Goal: Information Seeking & Learning: Learn about a topic

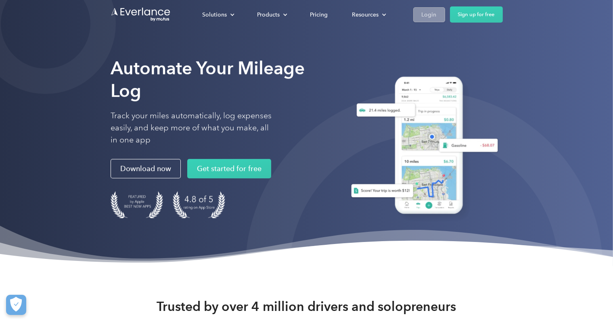
click at [435, 13] on div "Login" at bounding box center [428, 15] width 15 height 10
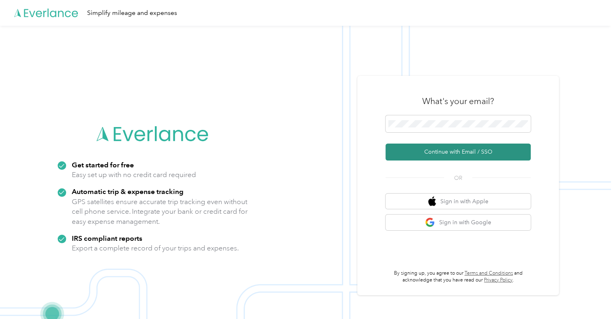
click at [444, 149] on button "Continue with Email / SSO" at bounding box center [458, 152] width 145 height 17
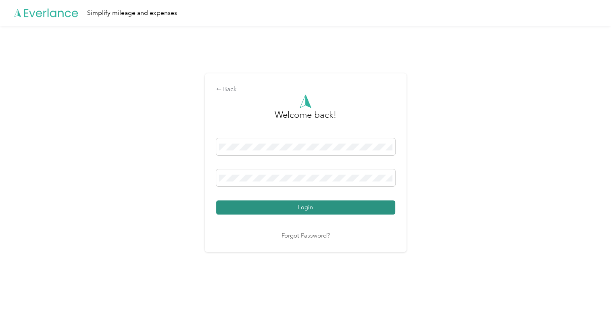
click at [319, 204] on button "Login" at bounding box center [305, 207] width 179 height 14
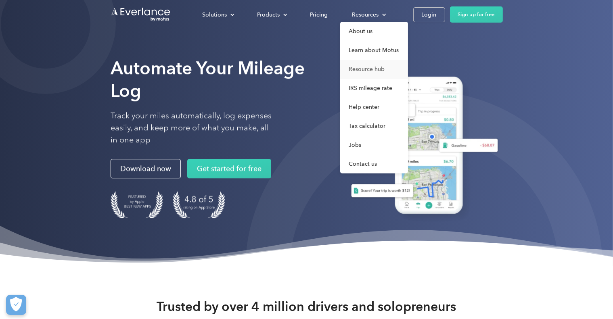
click at [368, 71] on link "Resource hub" at bounding box center [374, 69] width 68 height 19
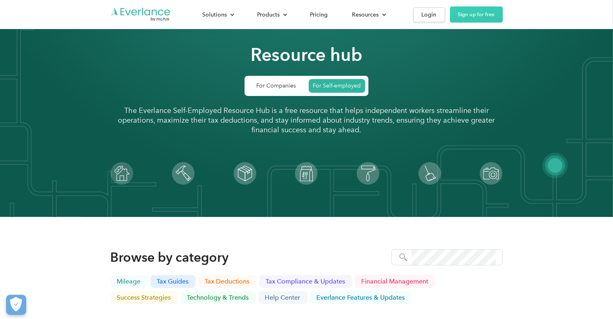
scroll to position [58, 0]
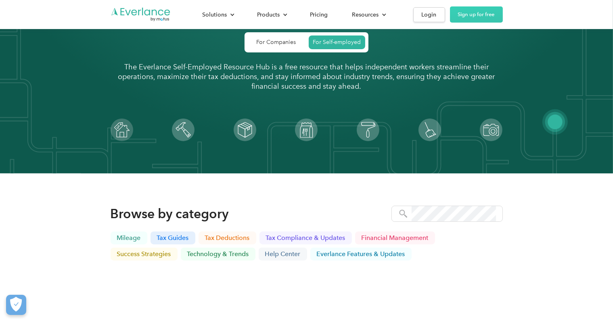
click at [611, 26] on div "Solutions For companies Easy vehicle reimbursements For self-employed Maximize …" at bounding box center [306, 14] width 613 height 29
click at [348, 258] on link "Everlance Features & Updates" at bounding box center [360, 254] width 101 height 13
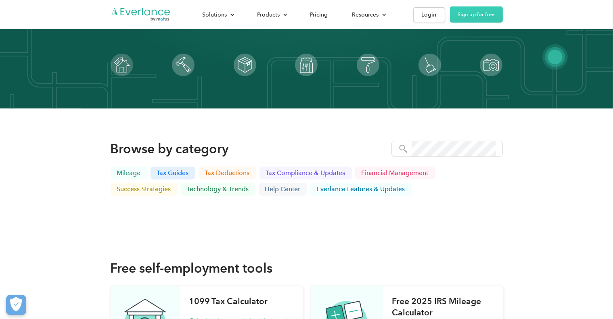
scroll to position [79, 0]
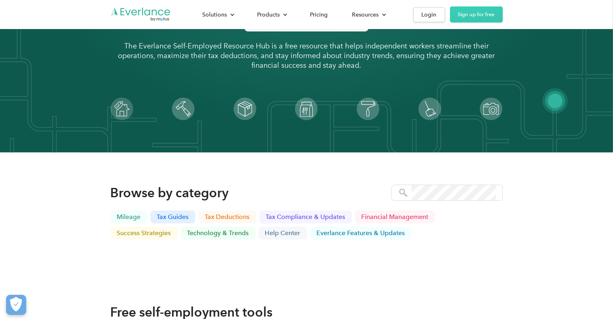
click at [610, 25] on div "Solutions For companies Easy vehicle reimbursements For self-employed Maximize …" at bounding box center [306, 14] width 613 height 29
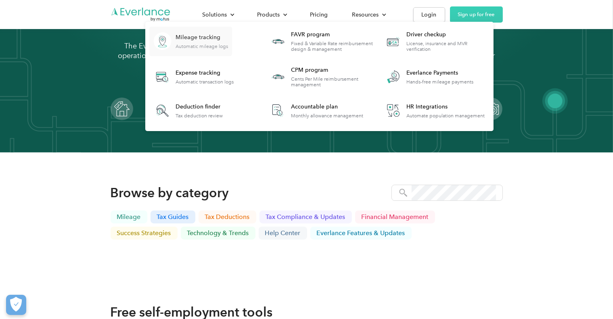
click at [221, 42] on div "Mileage tracking Automatic mileage logs" at bounding box center [201, 41] width 52 height 16
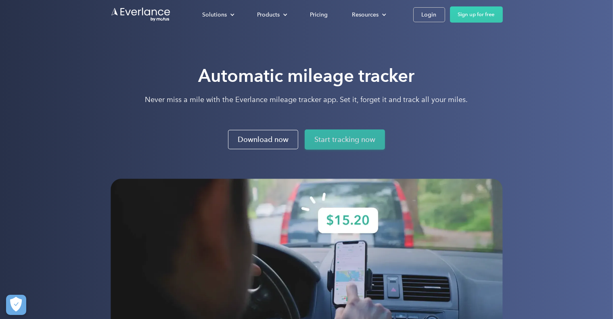
click at [353, 141] on link "Start tracking now" at bounding box center [344, 139] width 80 height 20
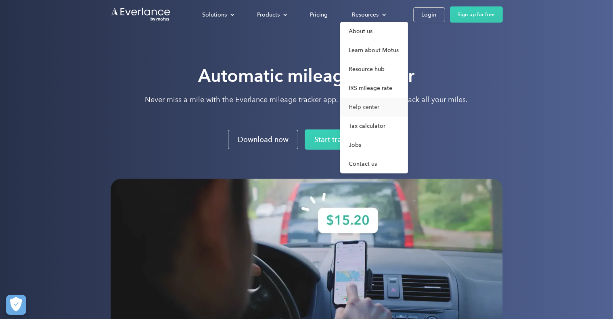
click at [358, 109] on link "Help center" at bounding box center [374, 107] width 68 height 19
